Goal: Check status: Check status

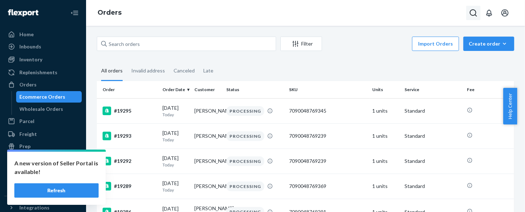
click at [474, 11] on icon "Open Search Box" at bounding box center [474, 13] width 9 height 9
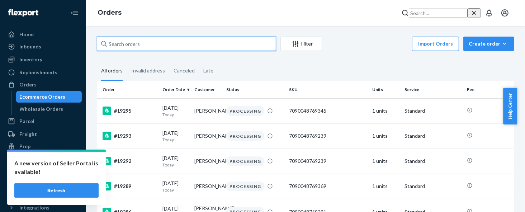
click at [123, 42] on input "text" at bounding box center [186, 44] width 179 height 14
paste input "82870797"
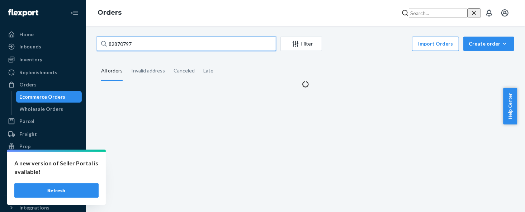
type input "82870797"
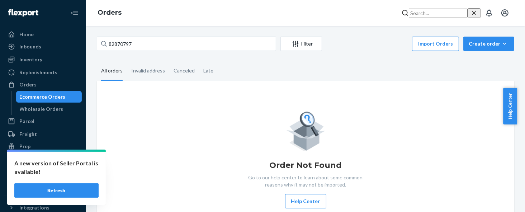
click at [83, 187] on button "Refresh" at bounding box center [56, 190] width 84 height 14
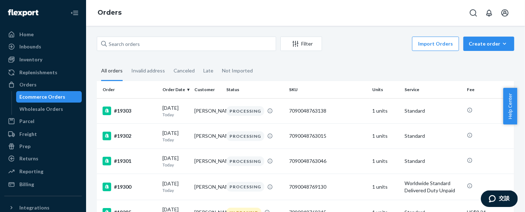
click at [138, 51] on div "Filter Import Orders Create order Ecommerce order Removal order" at bounding box center [306, 45] width 418 height 16
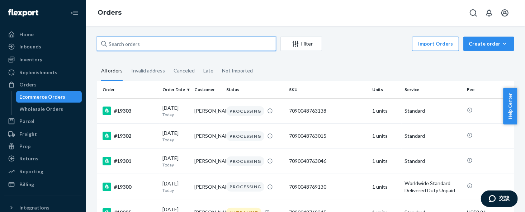
click at [210, 43] on input "text" at bounding box center [186, 44] width 179 height 14
type input "ㄅ"
click at [108, 43] on input "16741" at bounding box center [186, 44] width 179 height 14
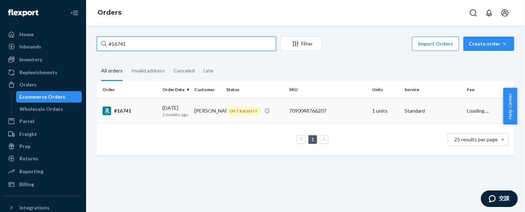
type input "#16741"
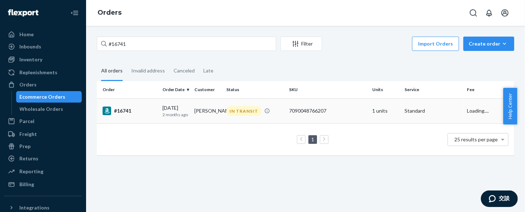
click at [165, 109] on div "[DATE] [DATE]" at bounding box center [176, 110] width 26 height 13
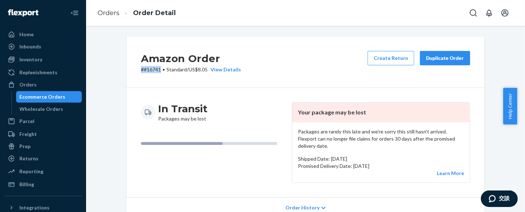
drag, startPoint x: 157, startPoint y: 71, endPoint x: 134, endPoint y: 68, distance: 23.2
click at [134, 68] on div "Amazon Order # #16741 • Standard / US$8.05 View Details Create Return Duplicate…" at bounding box center [306, 62] width 358 height 51
copy p "# #16741"
click at [37, 159] on div "Returns" at bounding box center [43, 159] width 76 height 10
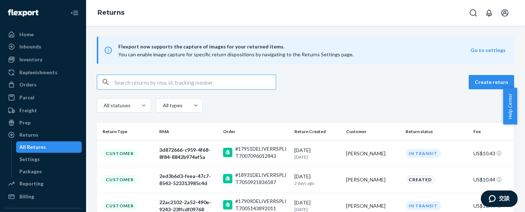
click at [230, 87] on input "text" at bounding box center [196, 82] width 162 height 14
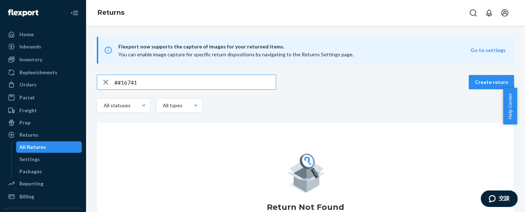
click at [117, 81] on input "##16741" at bounding box center [196, 82] width 162 height 14
click at [119, 82] on input "#16741" at bounding box center [196, 82] width 162 height 14
click at [116, 83] on input "#16741" at bounding box center [196, 82] width 162 height 14
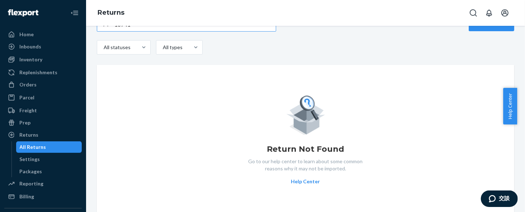
scroll to position [60, 0]
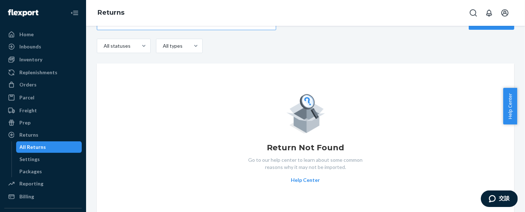
type input "16741"
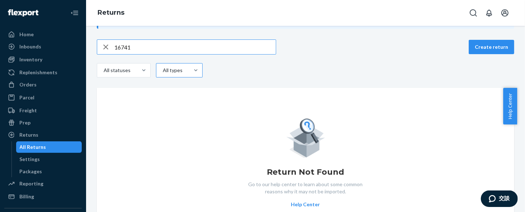
scroll to position [0, 0]
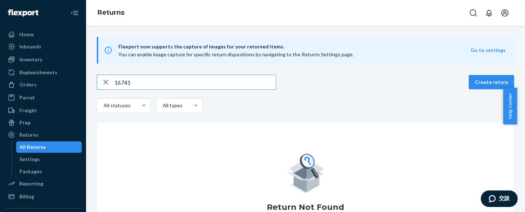
drag, startPoint x: 180, startPoint y: 79, endPoint x: 82, endPoint y: 81, distance: 98.0
click at [82, 81] on div "Home Inbounds Shipping Plans Problems Inventory Products Replenishments Orders …" at bounding box center [262, 106] width 525 height 212
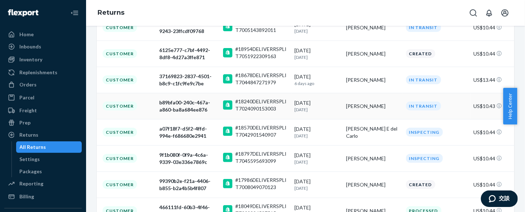
scroll to position [228, 0]
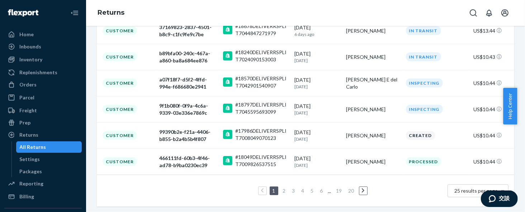
click at [282, 188] on link "2" at bounding box center [285, 191] width 6 height 6
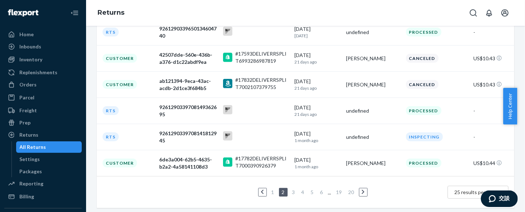
scroll to position [226, 0]
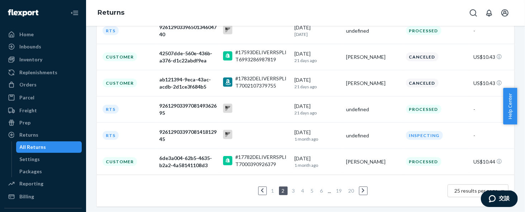
click at [291, 193] on li "3" at bounding box center [294, 191] width 6 height 9
click at [291, 190] on link "3" at bounding box center [294, 191] width 6 height 6
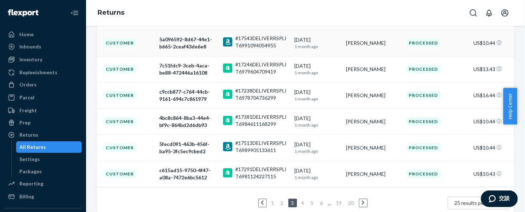
scroll to position [228, 0]
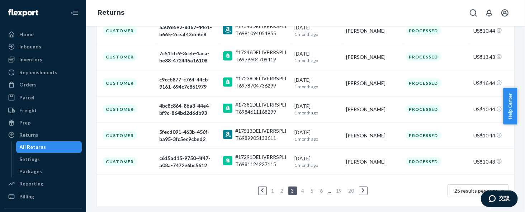
click at [300, 191] on link "4" at bounding box center [303, 191] width 6 height 6
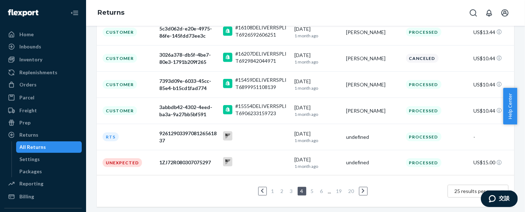
scroll to position [226, 0]
click at [310, 188] on link "5" at bounding box center [313, 191] width 6 height 6
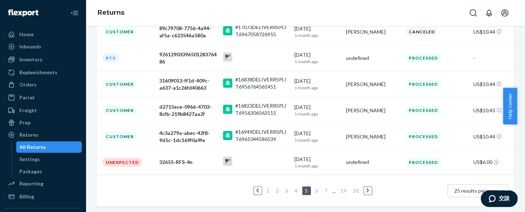
click at [314, 189] on link "6" at bounding box center [317, 191] width 6 height 6
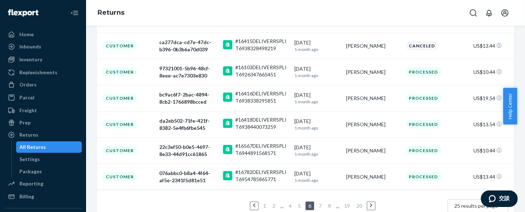
scroll to position [215, 0]
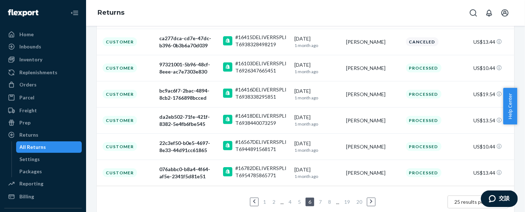
click at [318, 201] on link "7" at bounding box center [321, 202] width 6 height 6
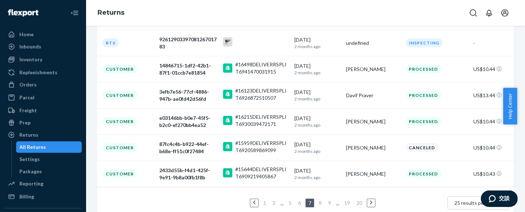
click at [318, 202] on link "8" at bounding box center [321, 203] width 6 height 6
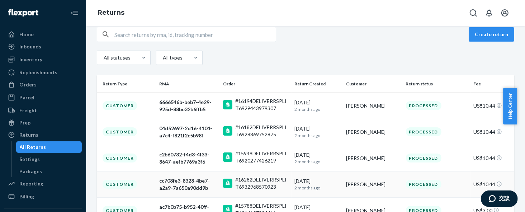
scroll to position [0, 0]
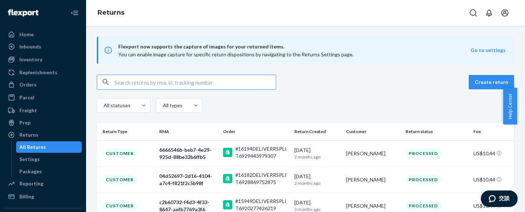
click at [202, 87] on input "text" at bounding box center [196, 82] width 162 height 14
paste input "Hamid Hashemi"
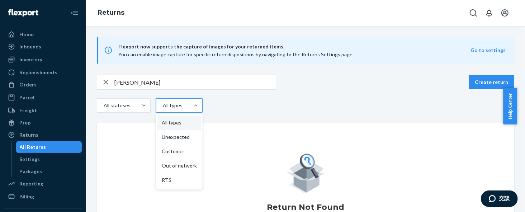
click at [192, 108] on div at bounding box center [196, 106] width 13 height 14
click at [147, 106] on input "option All types focused, 1 of 5. 5 results available. Use Up and Down to choos…" at bounding box center [147, 106] width 0 height 0
click at [176, 154] on div "Customer" at bounding box center [180, 151] width 44 height 14
click at [147, 106] on input "option Customer focused, 3 of 5. 5 results available. Use Up and Down to choose…" at bounding box center [147, 106] width 0 height 0
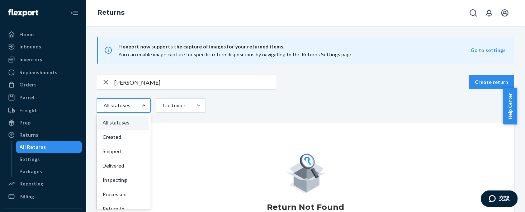
click at [249, 96] on div "Hamid Hashemi Create return option All statuses focused, 1 of 9. 9 results avai…" at bounding box center [306, 95] width 418 height 40
click at [159, 84] on input "Hamid Hashemi" at bounding box center [196, 82] width 162 height 14
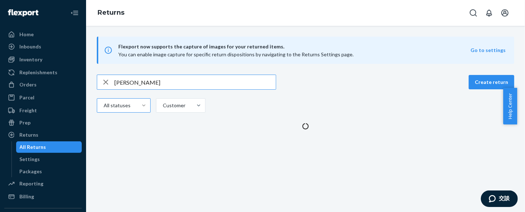
type input "Hamid"
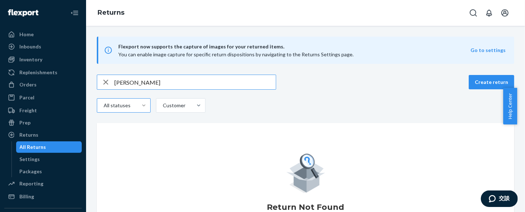
click at [105, 83] on icon "button" at bounding box center [106, 82] width 9 height 14
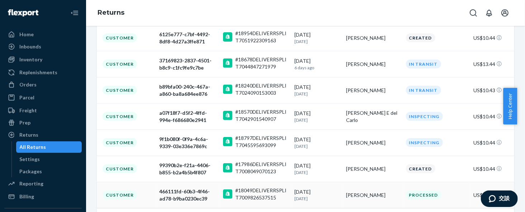
scroll to position [228, 0]
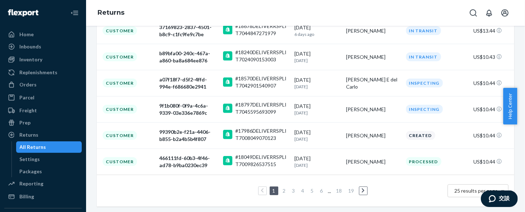
click at [281, 189] on li "2" at bounding box center [284, 191] width 6 height 9
click at [282, 189] on link "2" at bounding box center [285, 191] width 6 height 6
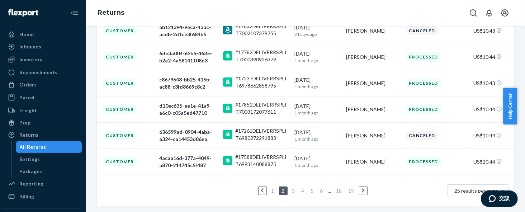
click at [291, 191] on link "3" at bounding box center [294, 191] width 6 height 6
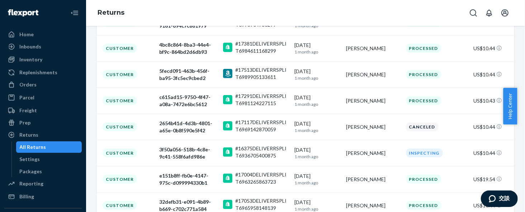
scroll to position [215, 0]
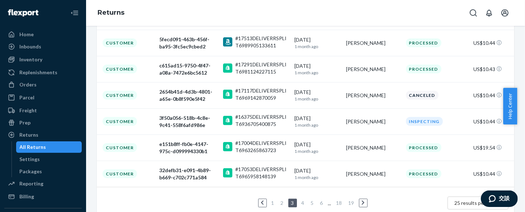
click at [301, 202] on link "4" at bounding box center [303, 203] width 6 height 6
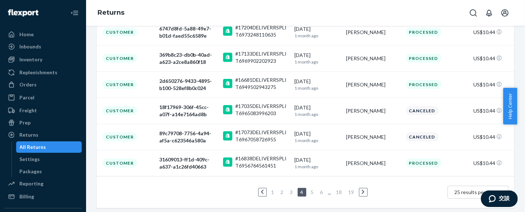
scroll to position [228, 0]
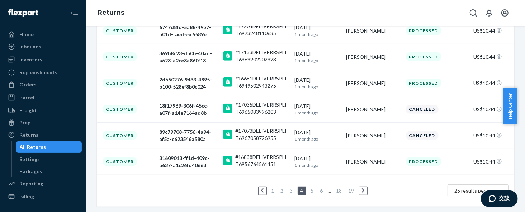
click at [309, 192] on li "5" at bounding box center [312, 191] width 6 height 9
click at [310, 190] on link "5" at bounding box center [313, 191] width 6 height 6
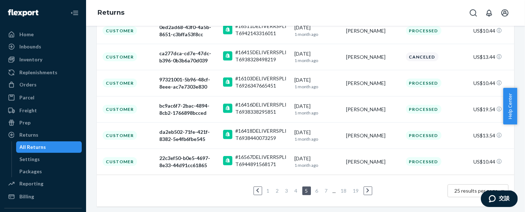
click at [314, 190] on link "6" at bounding box center [317, 191] width 6 height 6
click at [318, 191] on link "7" at bounding box center [321, 191] width 6 height 6
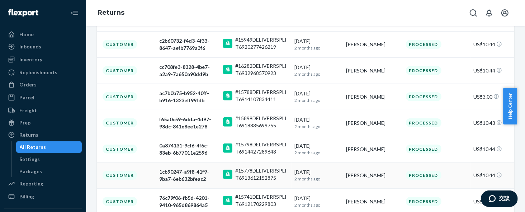
scroll to position [215, 0]
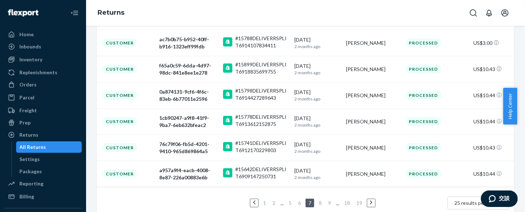
click at [318, 202] on link "8" at bounding box center [321, 203] width 6 height 6
click at [317, 200] on link "9" at bounding box center [319, 203] width 6 height 6
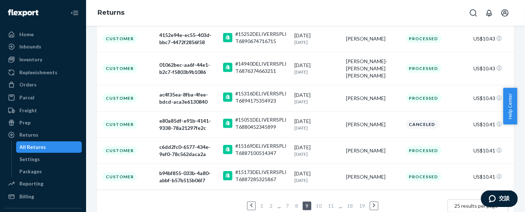
scroll to position [228, 0]
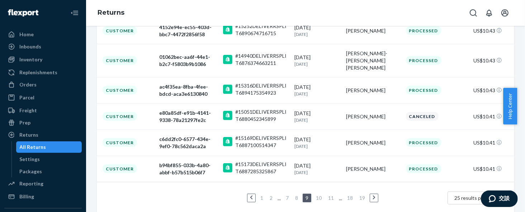
click at [315, 195] on link "10" at bounding box center [319, 198] width 9 height 6
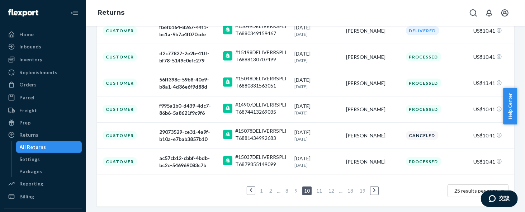
click at [316, 189] on link "11" at bounding box center [319, 191] width 9 height 6
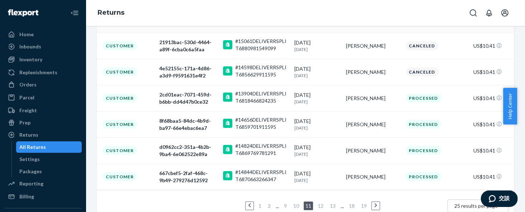
scroll to position [215, 0]
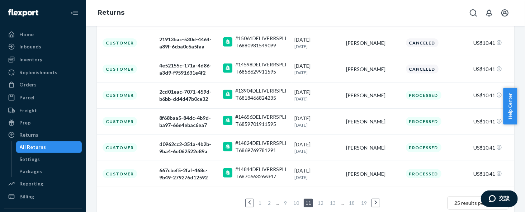
click at [317, 202] on link "12" at bounding box center [321, 203] width 9 height 6
click at [320, 201] on link "13" at bounding box center [322, 203] width 9 height 6
